Goal: Obtain resource: Download file/media

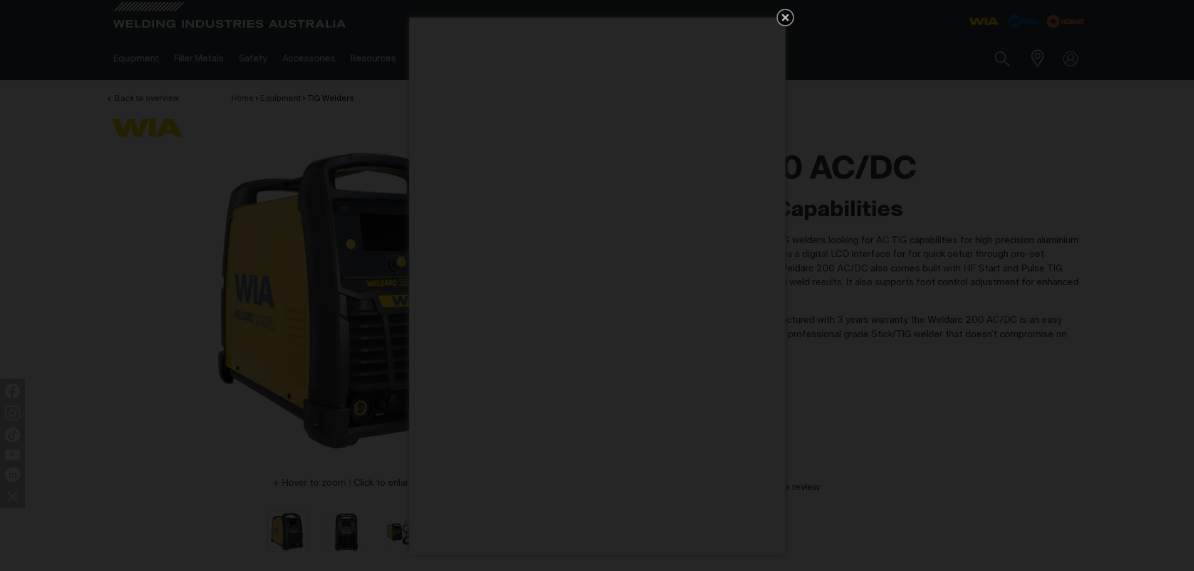
drag, startPoint x: 781, startPoint y: 14, endPoint x: 840, endPoint y: 86, distance: 93.1
click at [783, 14] on icon "Get 5 WIA Welding Guides Free!" at bounding box center [785, 17] width 15 height 15
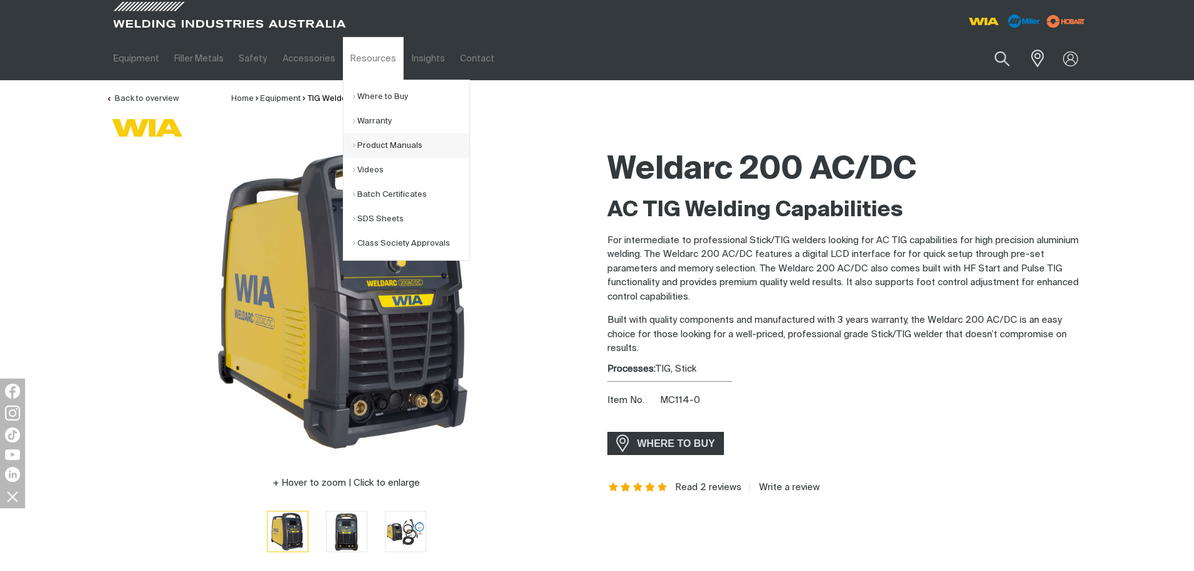
click at [360, 138] on link "Product Manuals" at bounding box center [411, 145] width 117 height 24
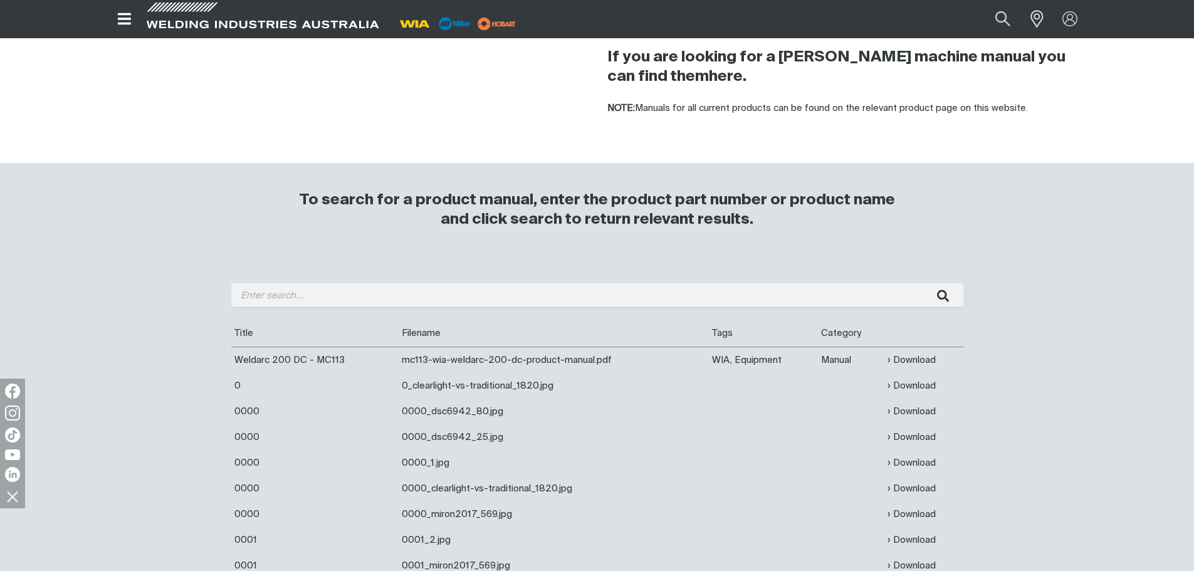
scroll to position [125, 0]
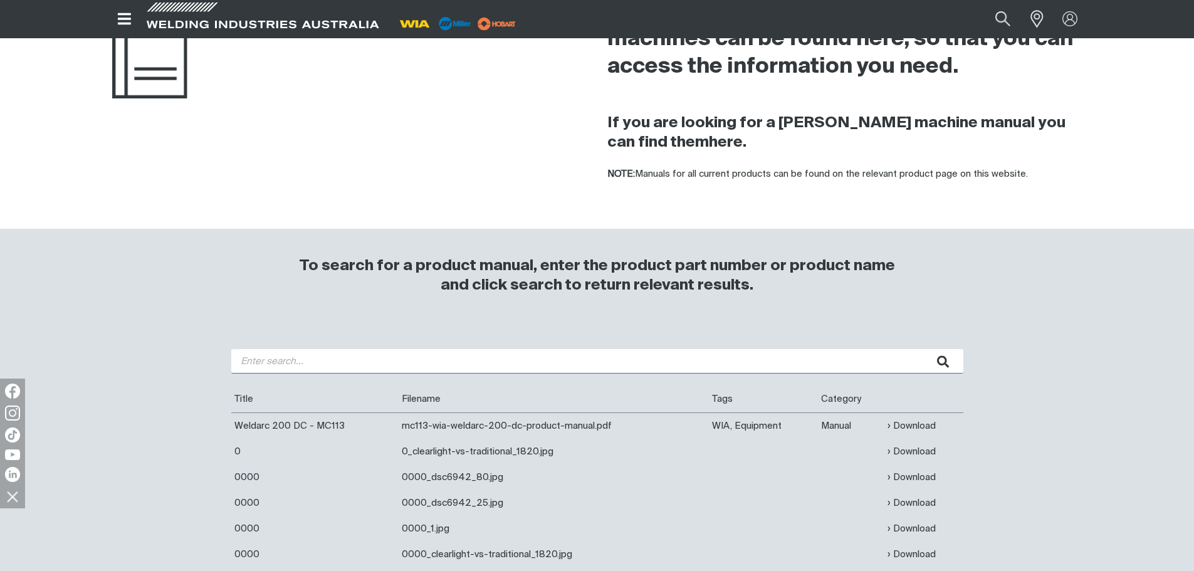
click at [315, 360] on input "search" at bounding box center [597, 361] width 732 height 24
type input "200i"
click at [923, 349] on button "submit" at bounding box center [942, 361] width 39 height 24
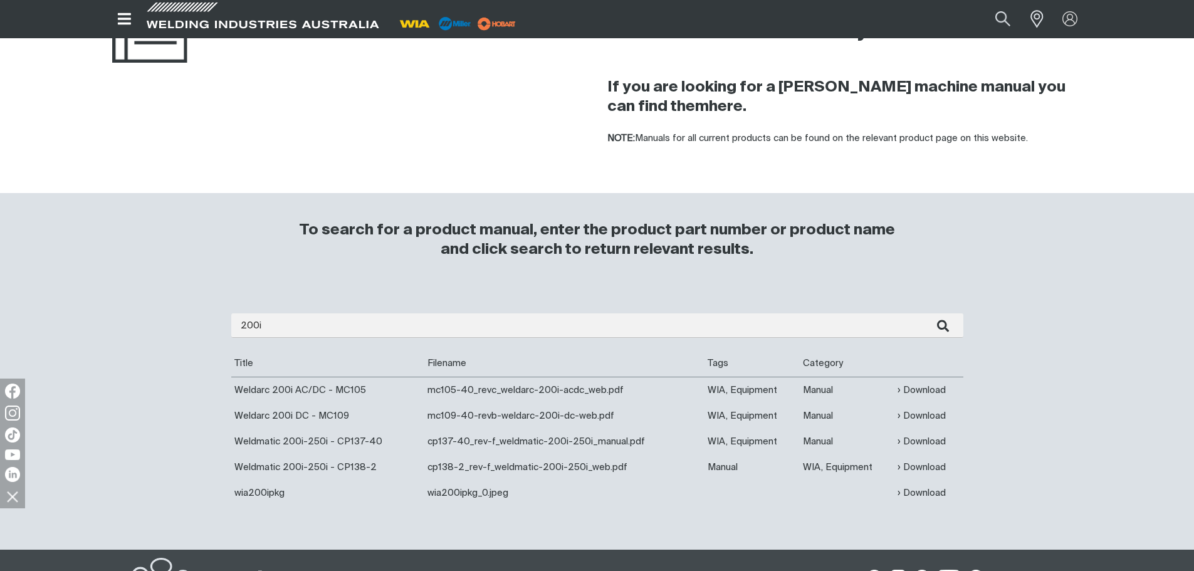
scroll to position [188, 0]
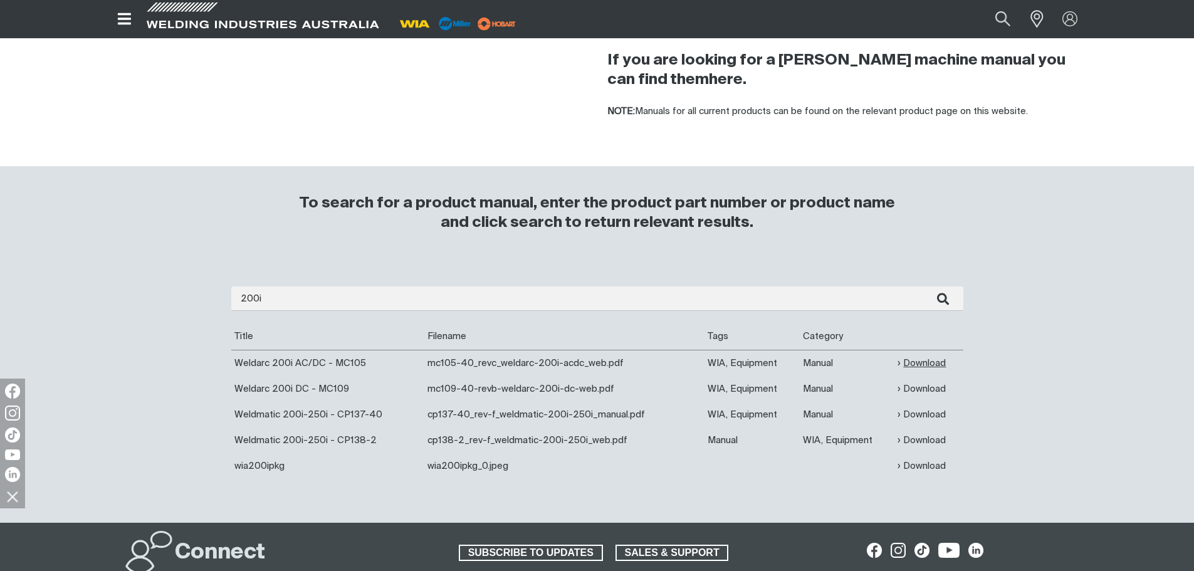
click at [936, 362] on link "Download" at bounding box center [921, 363] width 48 height 14
